Goal: Find specific page/section: Find specific page/section

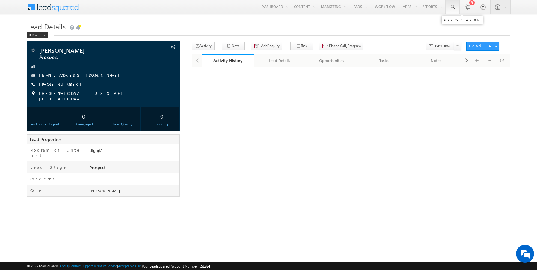
click at [455, 10] on span at bounding box center [452, 7] width 6 height 6
paste input "[EMAIL_ADDRESS][DOMAIN_NAME]"
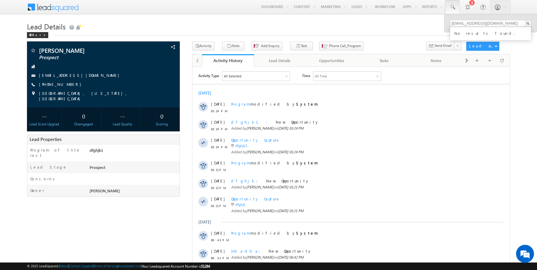
click at [410, 31] on h1 "Lead Details" at bounding box center [268, 26] width 483 height 12
click at [451, 10] on link at bounding box center [452, 7] width 14 height 14
paste input "919092502451"
click at [456, 23] on input "919092502451" at bounding box center [490, 23] width 81 height 7
type input "9092502451"
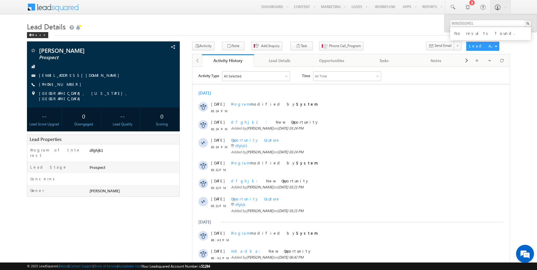
click at [394, 28] on h1 "Lead Details" at bounding box center [268, 26] width 483 height 12
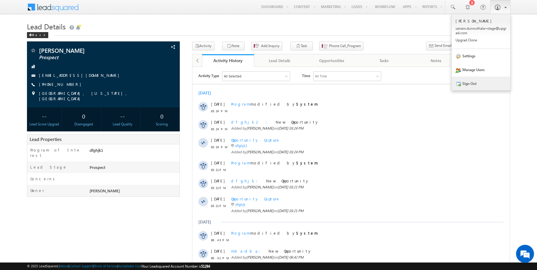
click at [466, 85] on link "Sign Out" at bounding box center [480, 83] width 59 height 14
